Goal: Find contact information: Find contact information

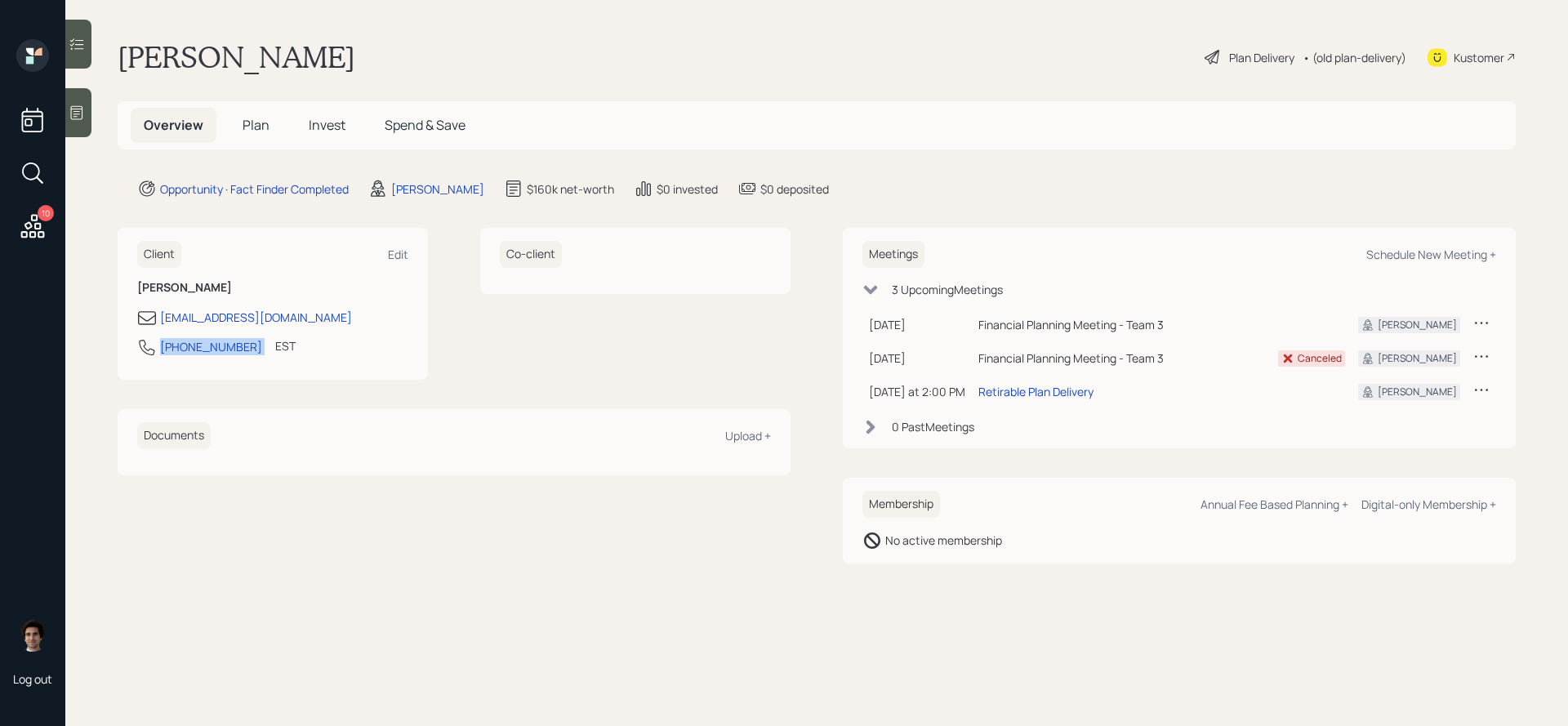
drag, startPoint x: 242, startPoint y: 348, endPoint x: 106, endPoint y: 343, distance: 136.1
click at [106, 343] on main "[PERSON_NAME] Plan Delivery • (old plan-delivery) Kustomer Overview Plan Invest…" at bounding box center [817, 363] width 1503 height 726
copy div "[PHONE_NUMBER]"
